Goal: Task Accomplishment & Management: Use online tool/utility

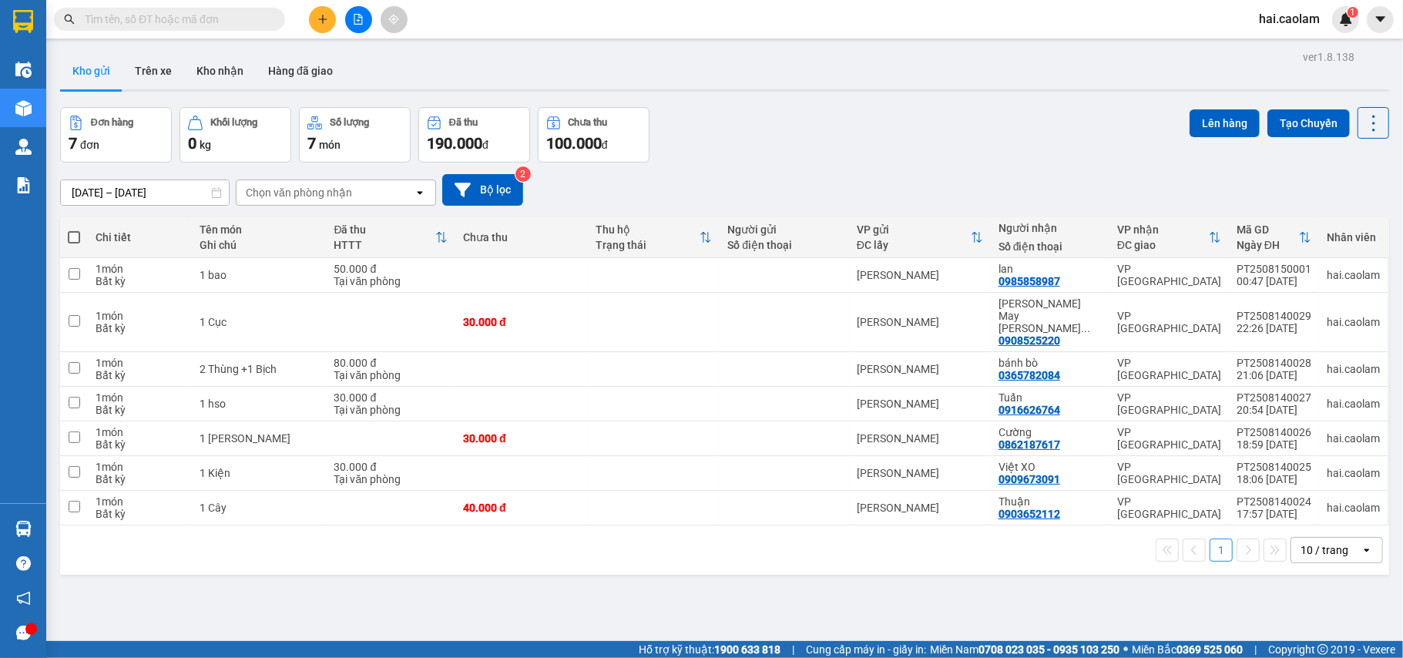
click at [235, 22] on input "text" at bounding box center [176, 19] width 182 height 17
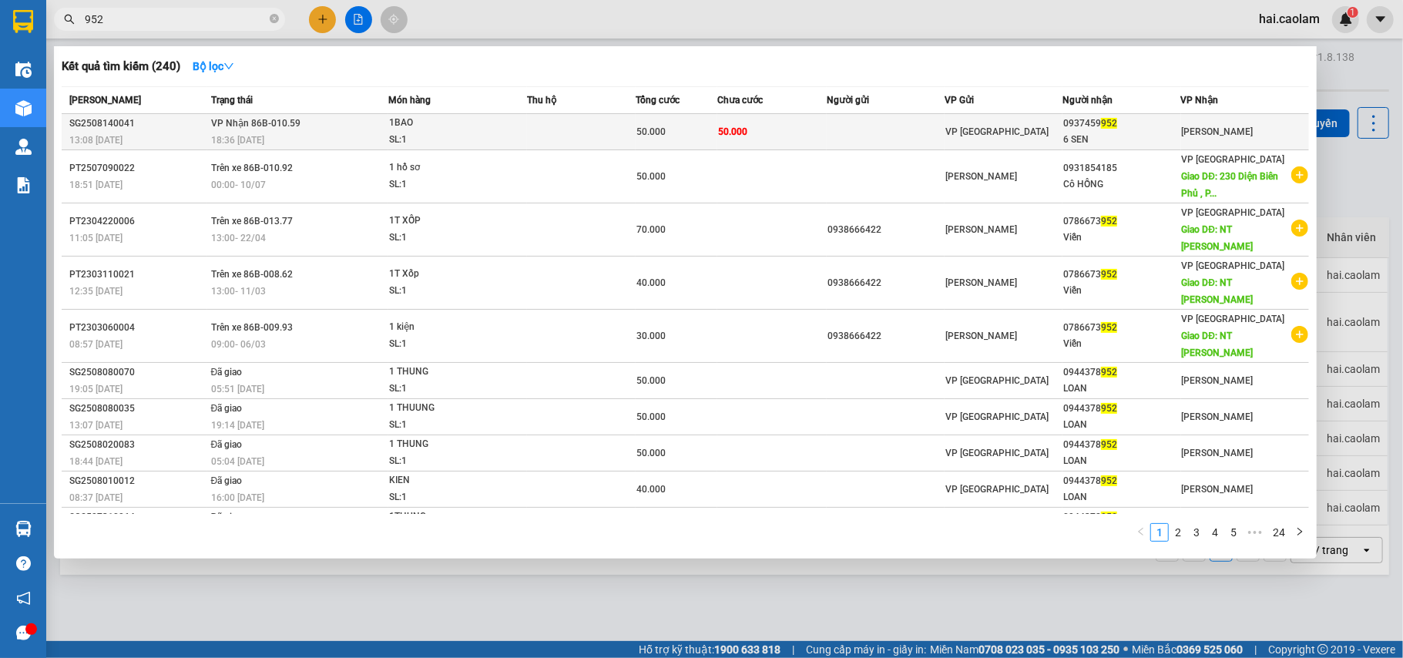
type input "952"
click at [812, 130] on td "50.000" at bounding box center [771, 132] width 109 height 36
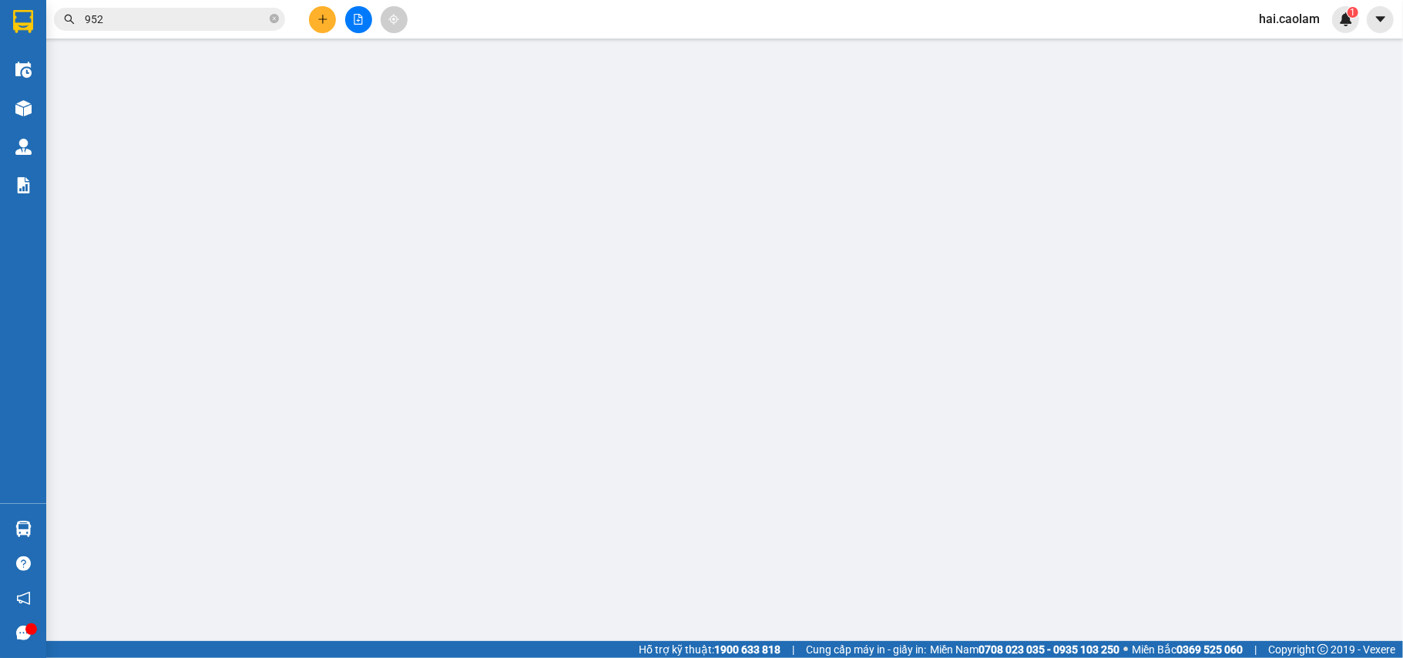
type input "0937459952"
type input "6 SEN"
type input "50.000"
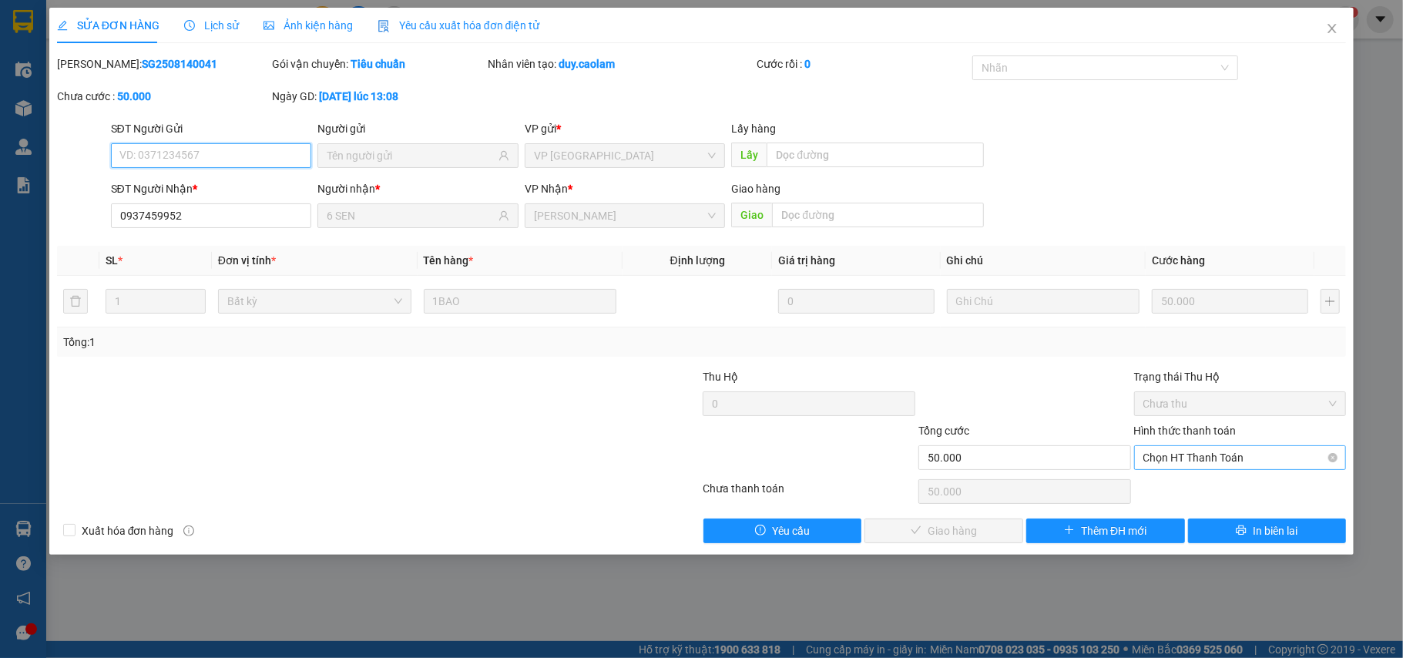
drag, startPoint x: 1217, startPoint y: 448, endPoint x: 1201, endPoint y: 462, distance: 22.4
click at [1214, 452] on span "Chọn HT Thanh Toán" at bounding box center [1240, 457] width 194 height 23
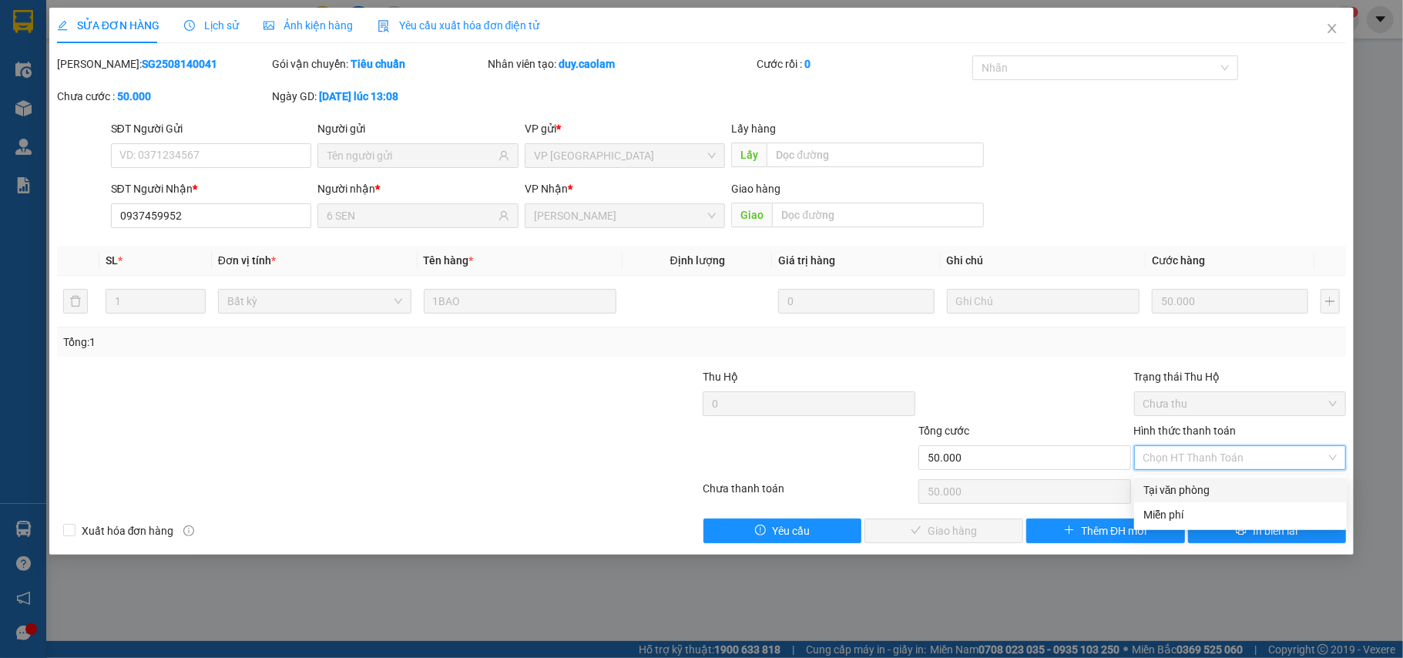
click at [1170, 490] on div "Tại văn phòng" at bounding box center [1240, 490] width 194 height 17
type input "0"
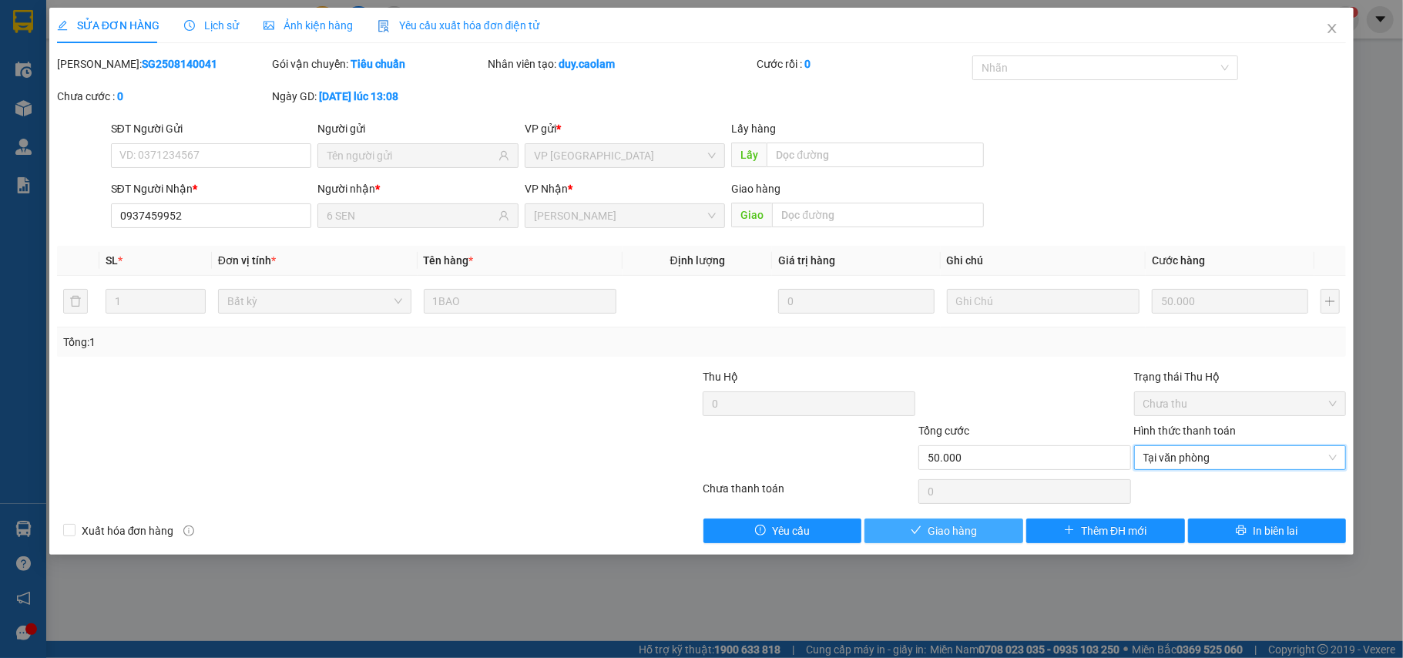
click at [996, 531] on button "Giao hàng" at bounding box center [944, 531] width 159 height 25
